Goal: Complete application form: Complete application form

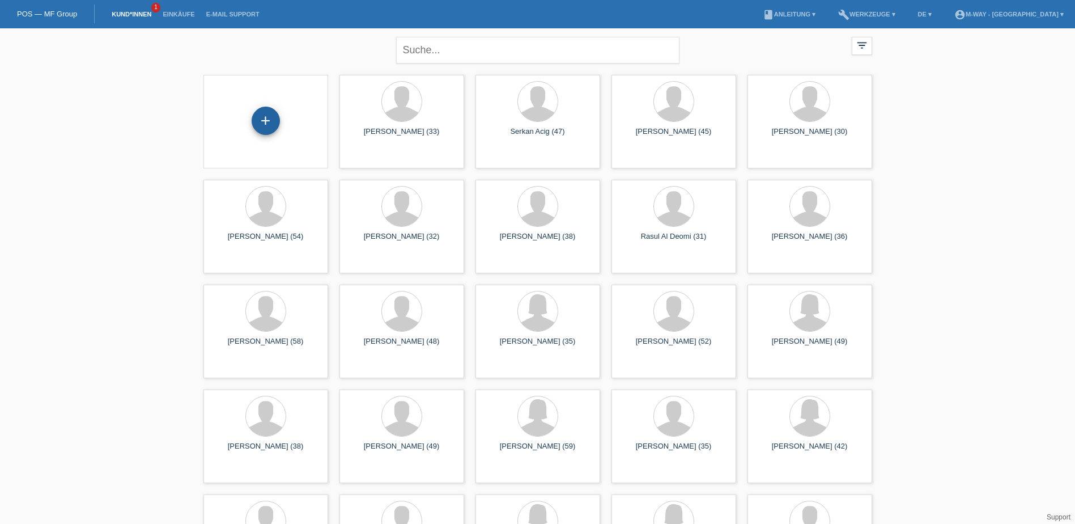
click at [275, 121] on div "+" at bounding box center [266, 121] width 28 height 28
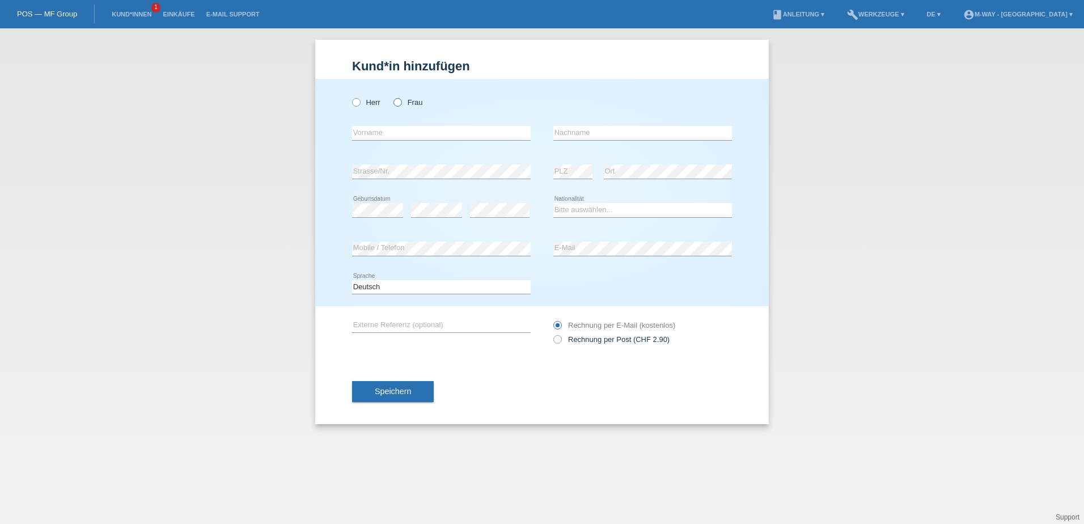
click at [405, 100] on label "Frau" at bounding box center [407, 102] width 29 height 9
click at [401, 100] on input "Frau" at bounding box center [396, 101] width 7 height 7
radio input "true"
click at [396, 129] on input "text" at bounding box center [441, 133] width 179 height 14
type input "Danijela"
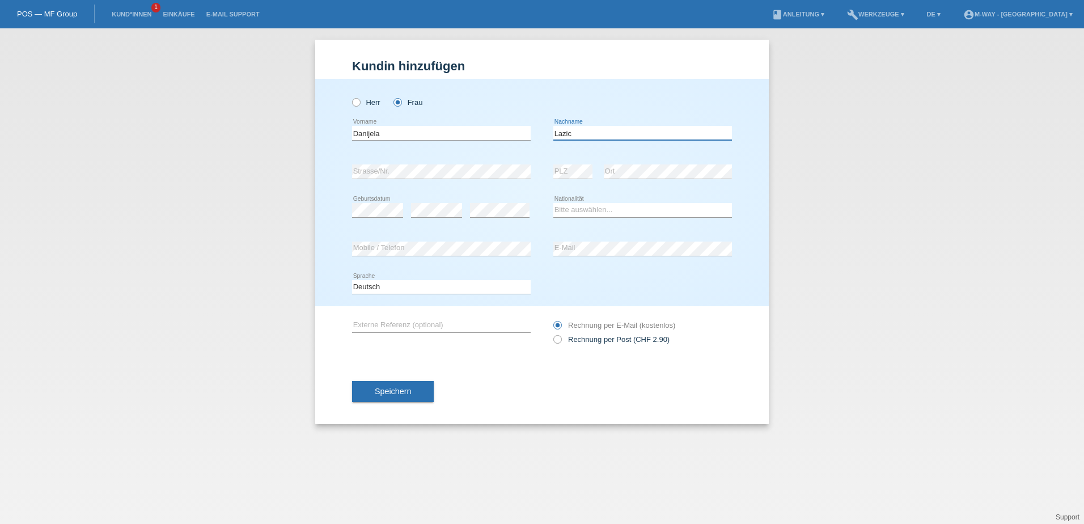
type input "Lazic"
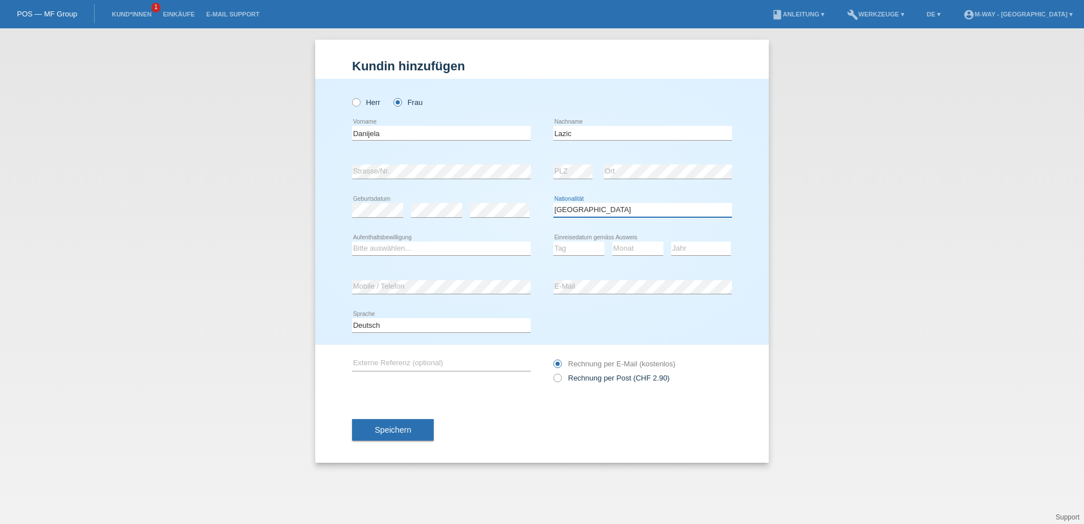
select select "CH"
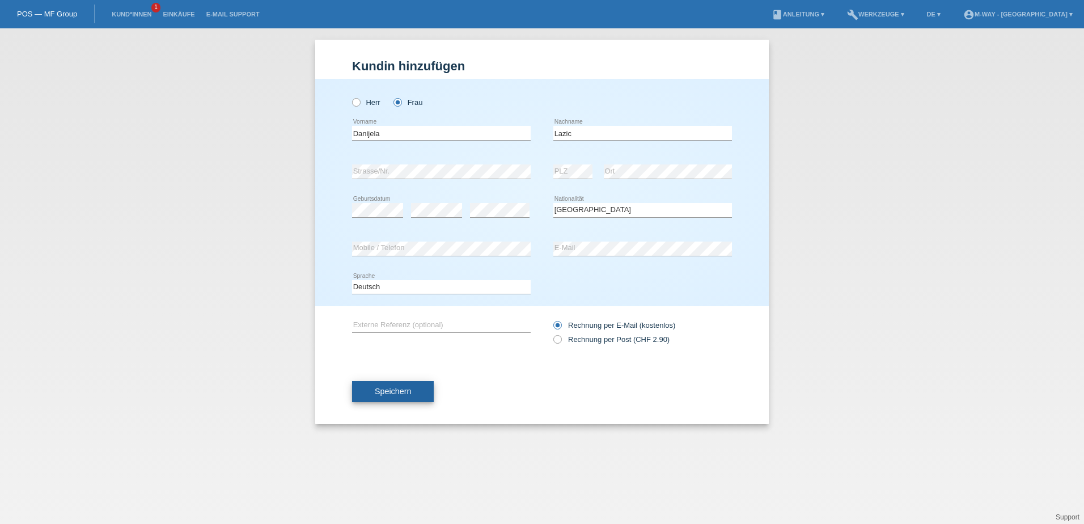
click at [411, 395] on button "Speichern" at bounding box center [393, 392] width 82 height 22
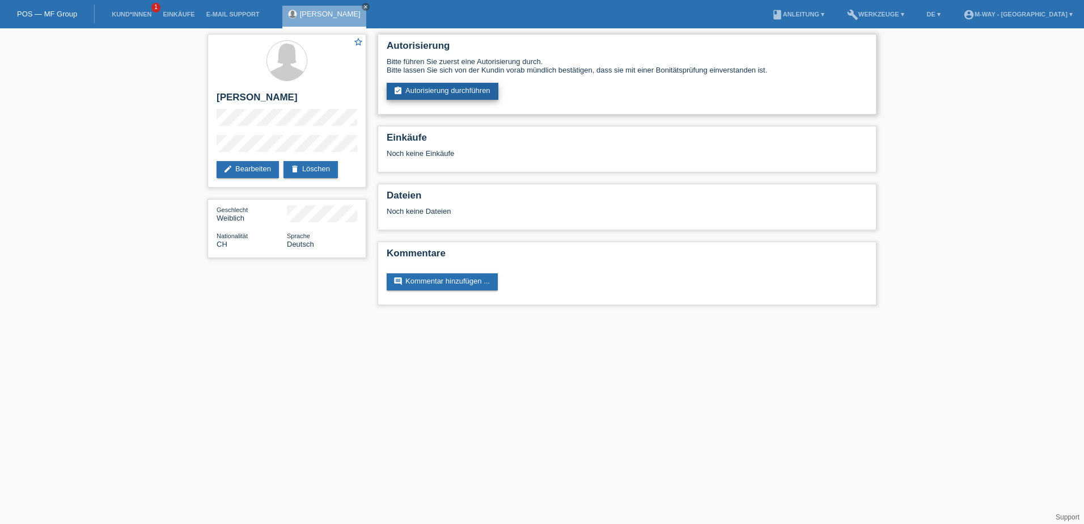
click at [461, 90] on link "assignment_turned_in Autorisierung durchführen" at bounding box center [443, 91] width 112 height 17
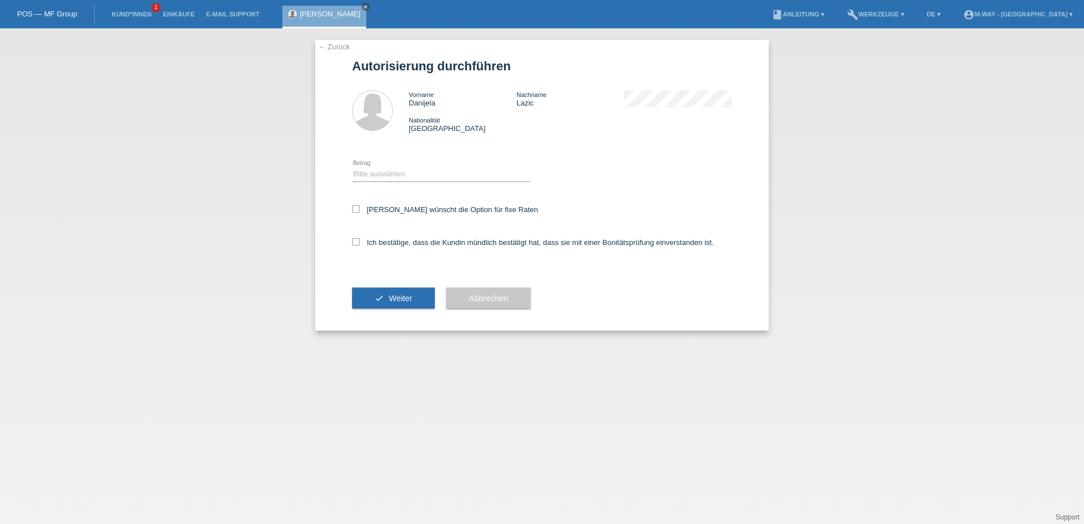
click at [438, 181] on icon at bounding box center [441, 181] width 179 height 1
click at [439, 173] on select "Bitte auswählen CHF 1.00 - CHF 499.00 CHF 500.00 - CHF 1'999.00 CHF 2'000.00 - …" at bounding box center [441, 174] width 179 height 14
select select "3"
click at [352, 167] on select "Bitte auswählen CHF 1.00 - CHF 499.00 CHF 500.00 - CHF 1'999.00 CHF 2'000.00 - …" at bounding box center [441, 174] width 179 height 14
click at [351, 205] on div "← Zurück Autorisierung durchführen Vorname Danijela Nachname Lazic Nationalität…" at bounding box center [541, 185] width 453 height 291
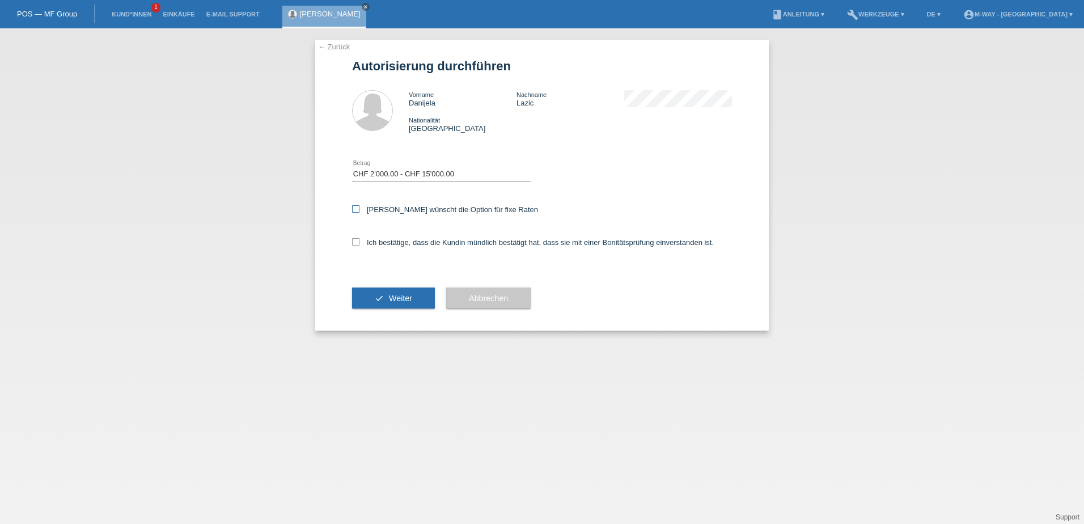
click at [359, 210] on icon at bounding box center [355, 208] width 7 height 7
click at [359, 210] on input "Kundin wünscht die Option für fixe Raten" at bounding box center [355, 208] width 7 height 7
checkbox input "true"
click at [363, 246] on label "Ich bestätige, dass die Kundin mündlich bestätigt hat, dass sie mit einer Bonit…" at bounding box center [533, 242] width 362 height 9
click at [359, 245] on input "Ich bestätige, dass die Kundin mündlich bestätigt hat, dass sie mit einer Bonit…" at bounding box center [355, 241] width 7 height 7
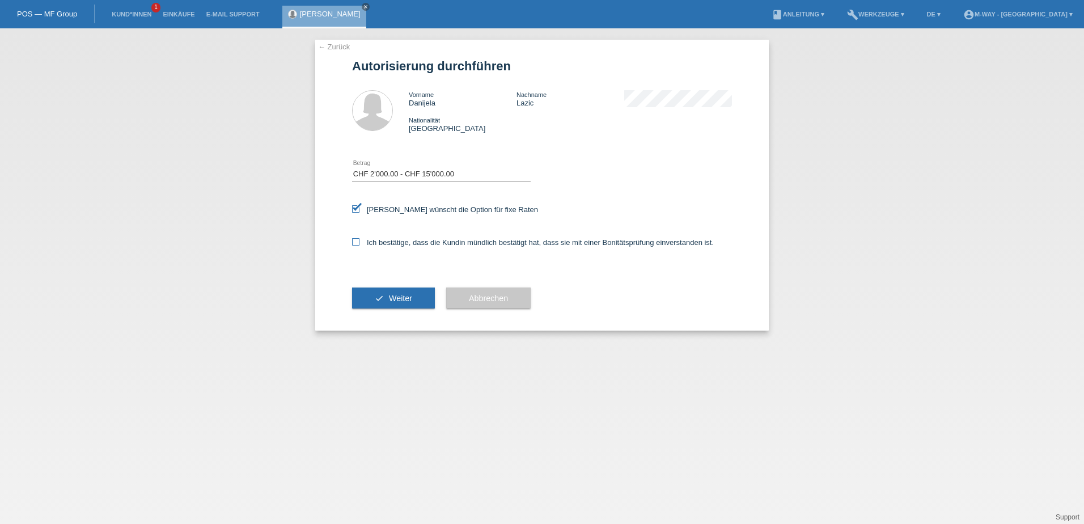
checkbox input "true"
click at [387, 291] on button "check Weiter" at bounding box center [393, 298] width 83 height 22
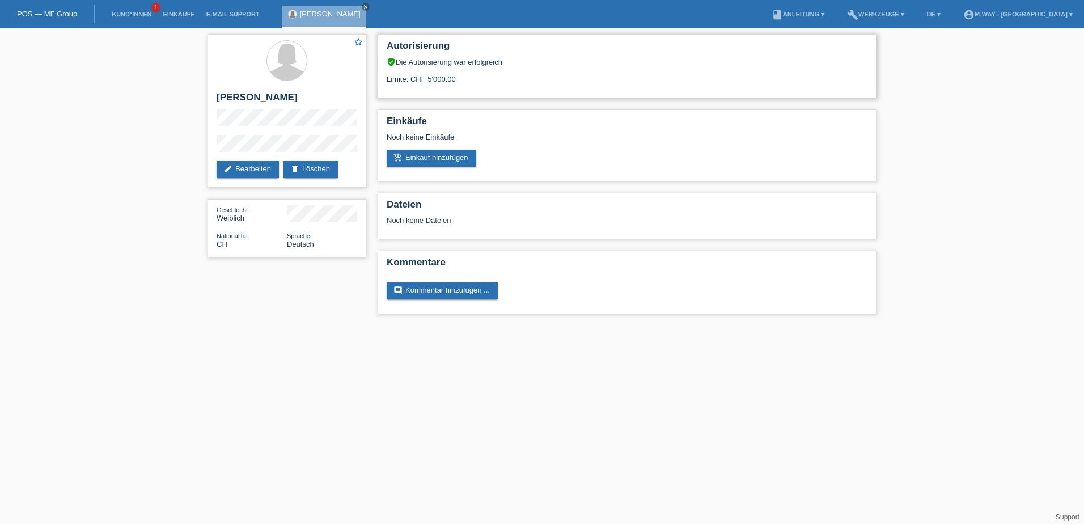
drag, startPoint x: 464, startPoint y: 80, endPoint x: 384, endPoint y: 67, distance: 80.3
click at [384, 67] on div "Autorisierung verified_user Die Autorisierung war erfolgreich. Limite: CHF 5'00…" at bounding box center [627, 66] width 499 height 64
click at [512, 91] on div "Autorisierung verified_user Die Autorisierung war erfolgreich. Limite: CHF 5'00…" at bounding box center [627, 66] width 499 height 64
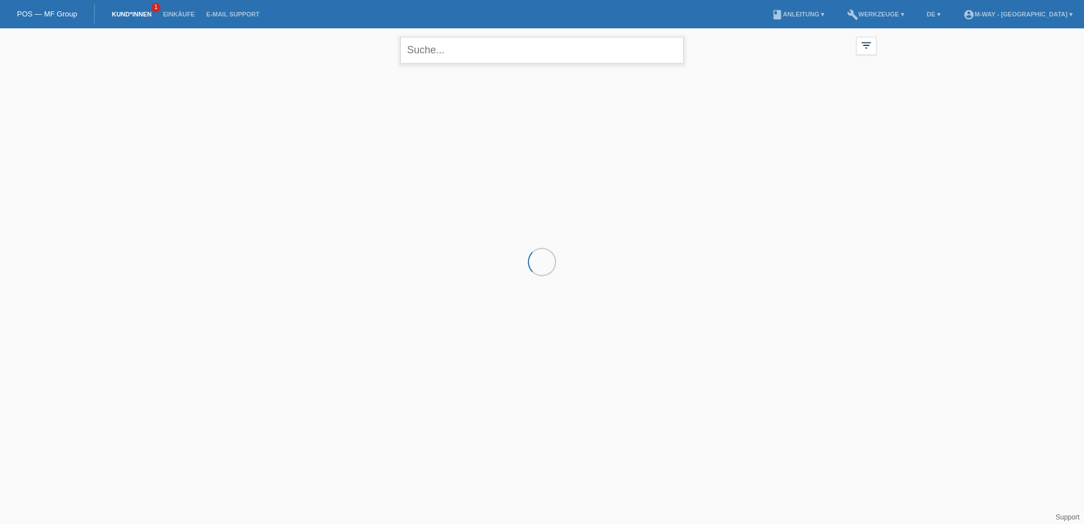
click at [571, 52] on input "text" at bounding box center [541, 50] width 283 height 27
type input "danij"
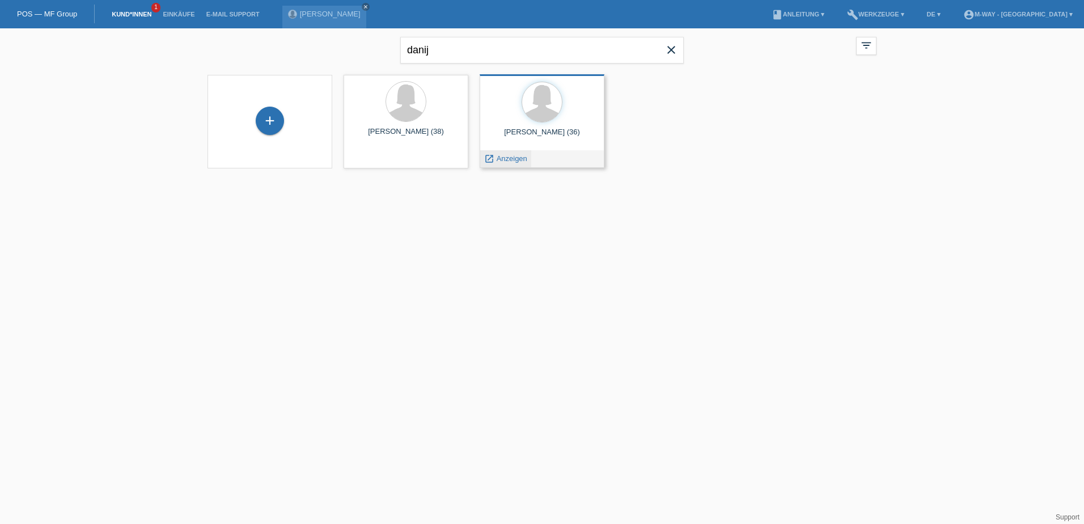
click at [512, 158] on span "Anzeigen" at bounding box center [512, 158] width 31 height 9
